Goal: Find specific page/section: Find specific page/section

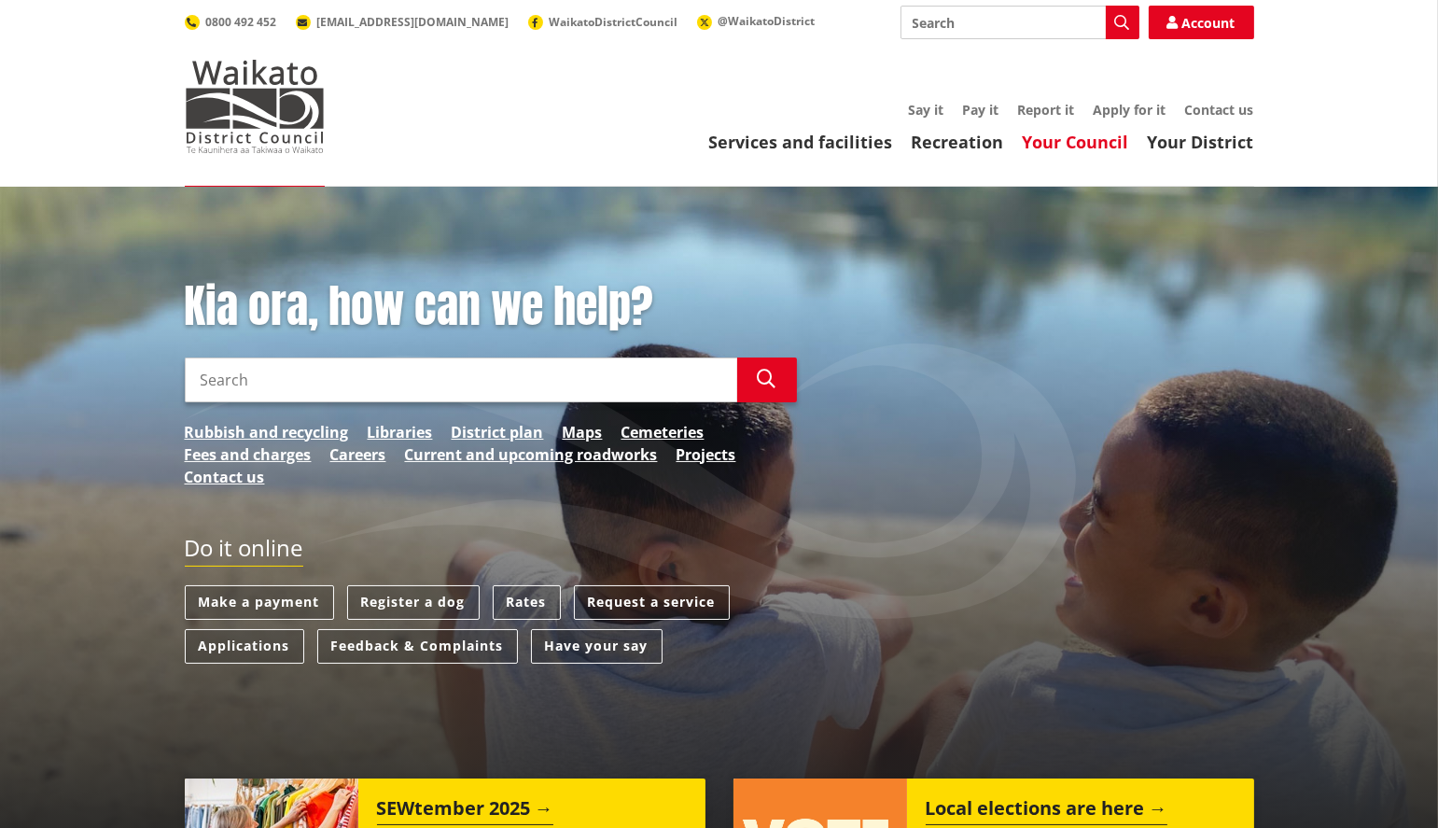
click at [1100, 146] on link "Your Council" at bounding box center [1076, 142] width 106 height 22
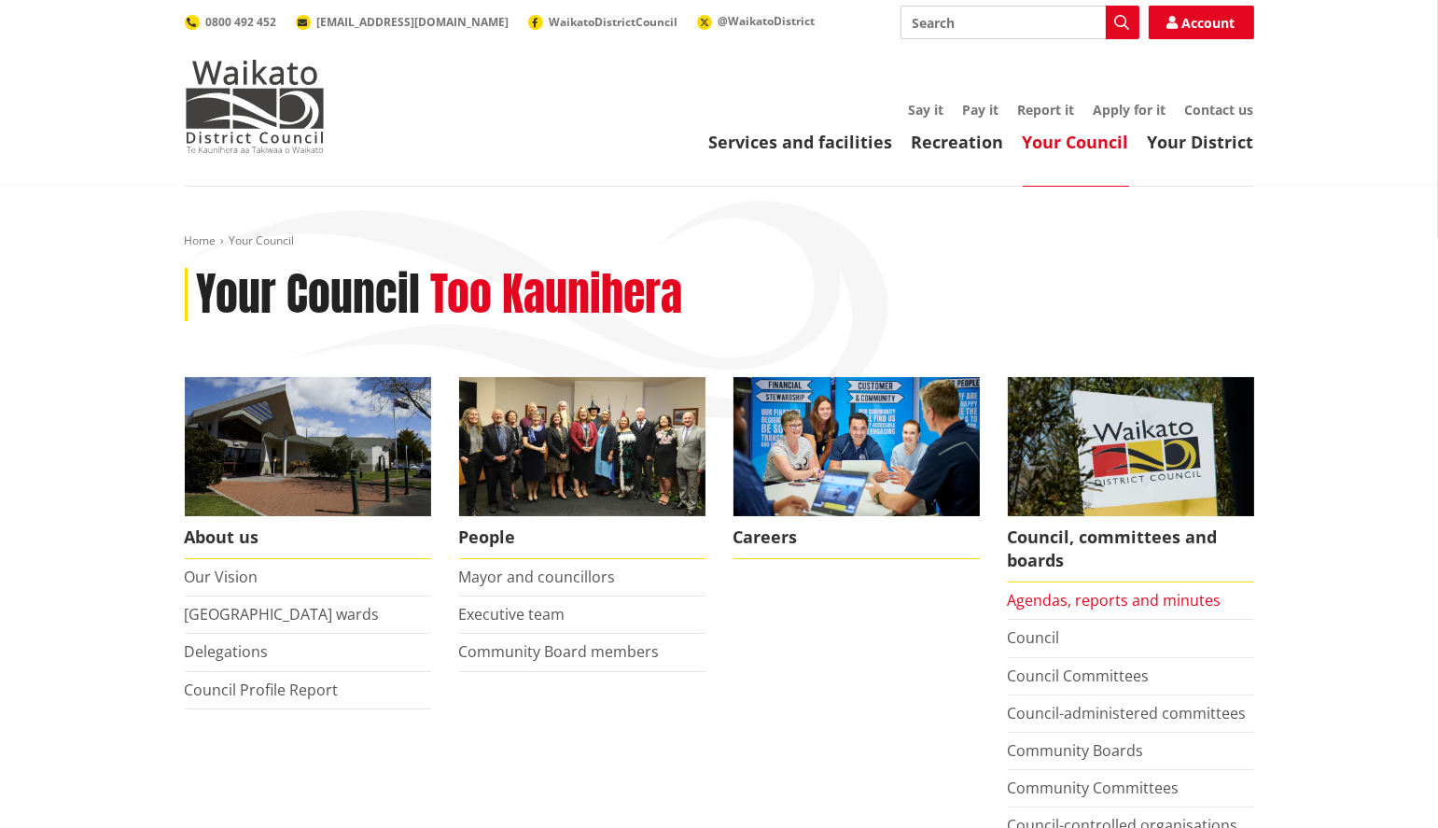
click at [1083, 599] on link "Agendas, reports and minutes" at bounding box center [1115, 600] width 214 height 21
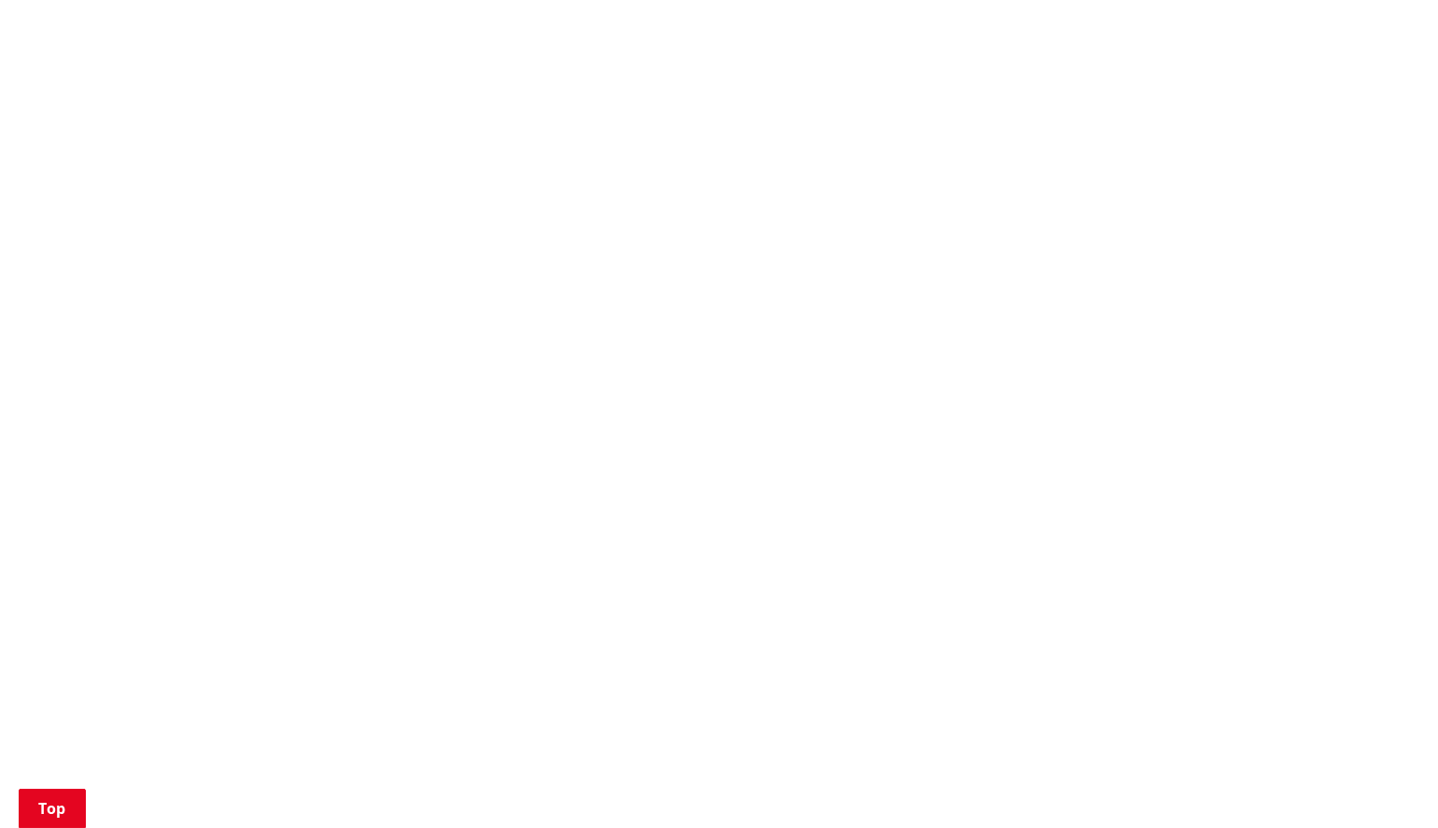
scroll to position [1587, 0]
